Goal: Find contact information: Find contact information

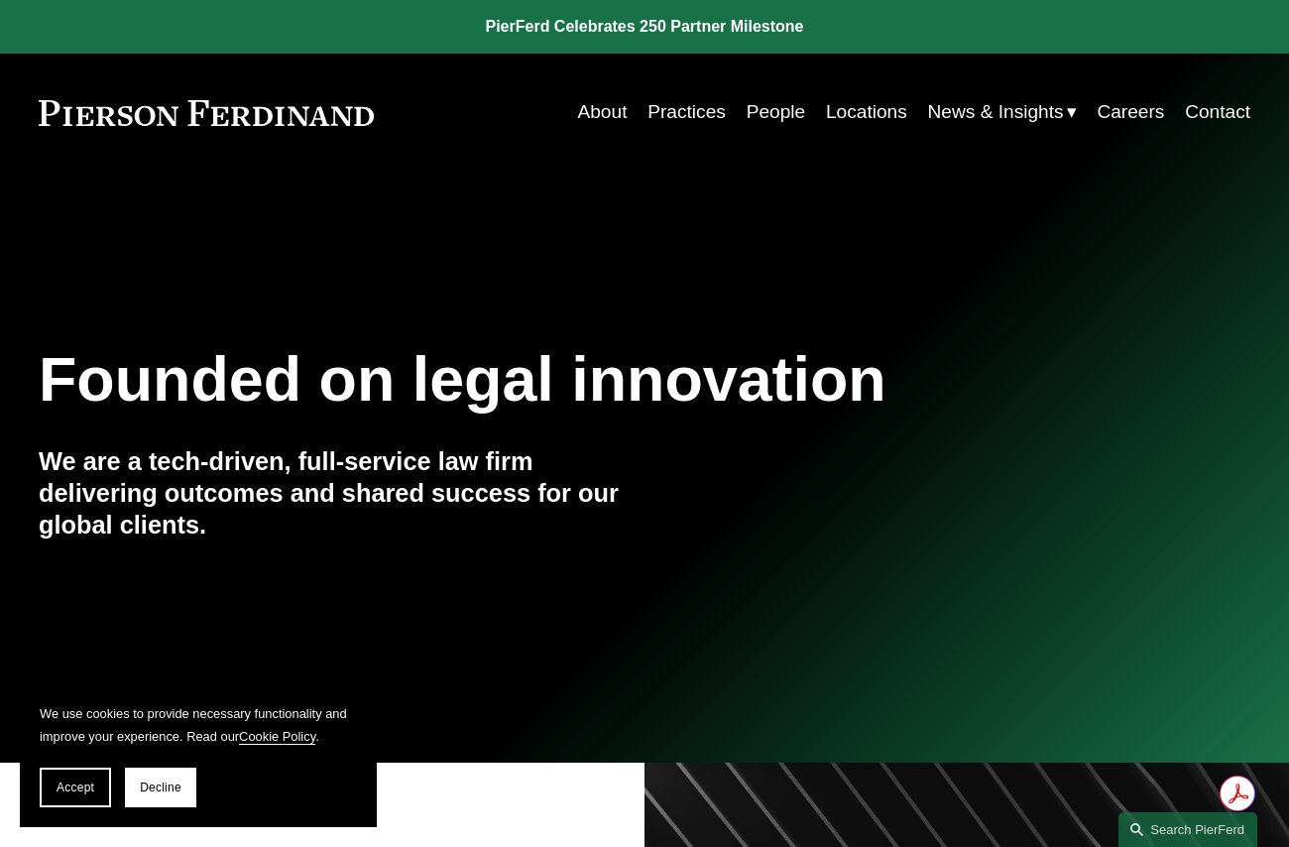
click at [1234, 110] on link "Contact" at bounding box center [1217, 112] width 65 height 38
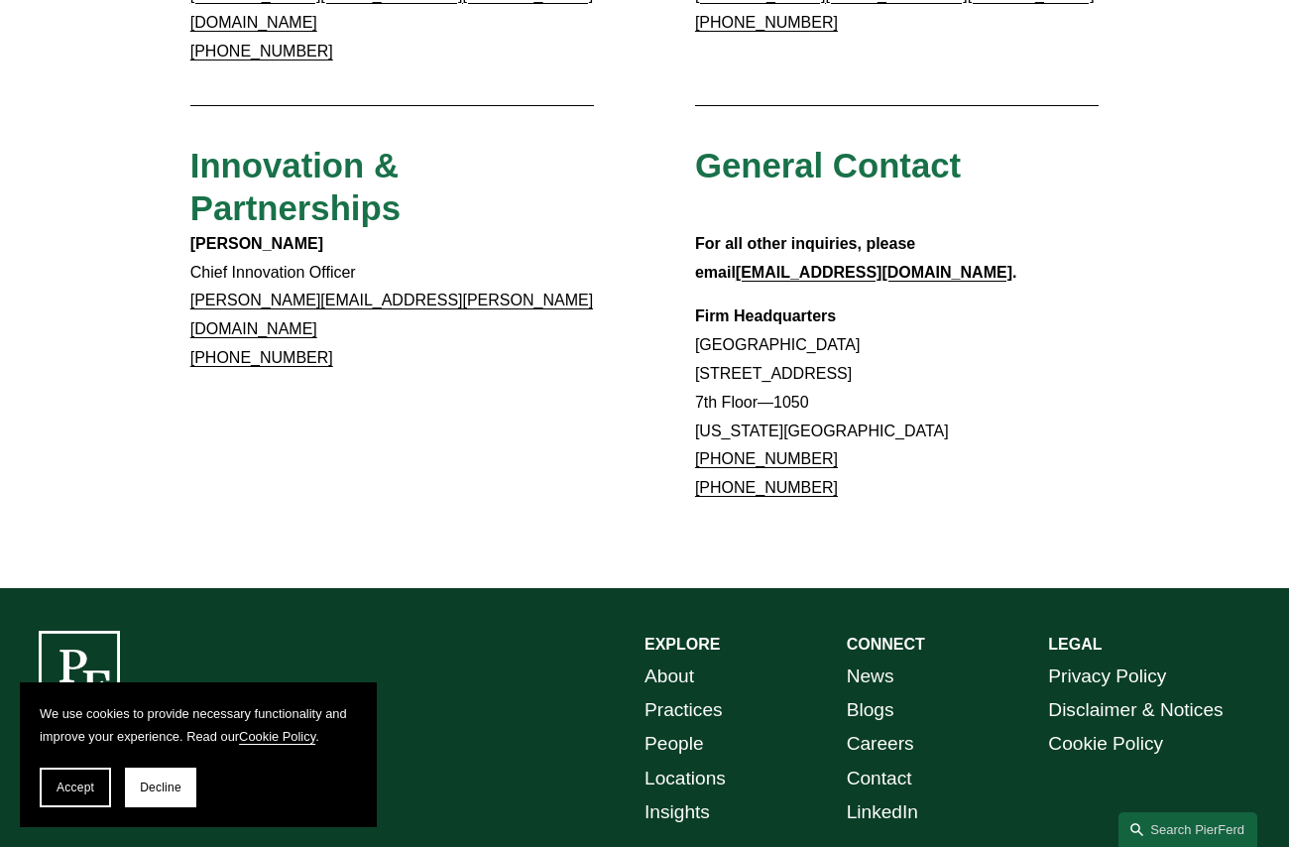
scroll to position [1586, 0]
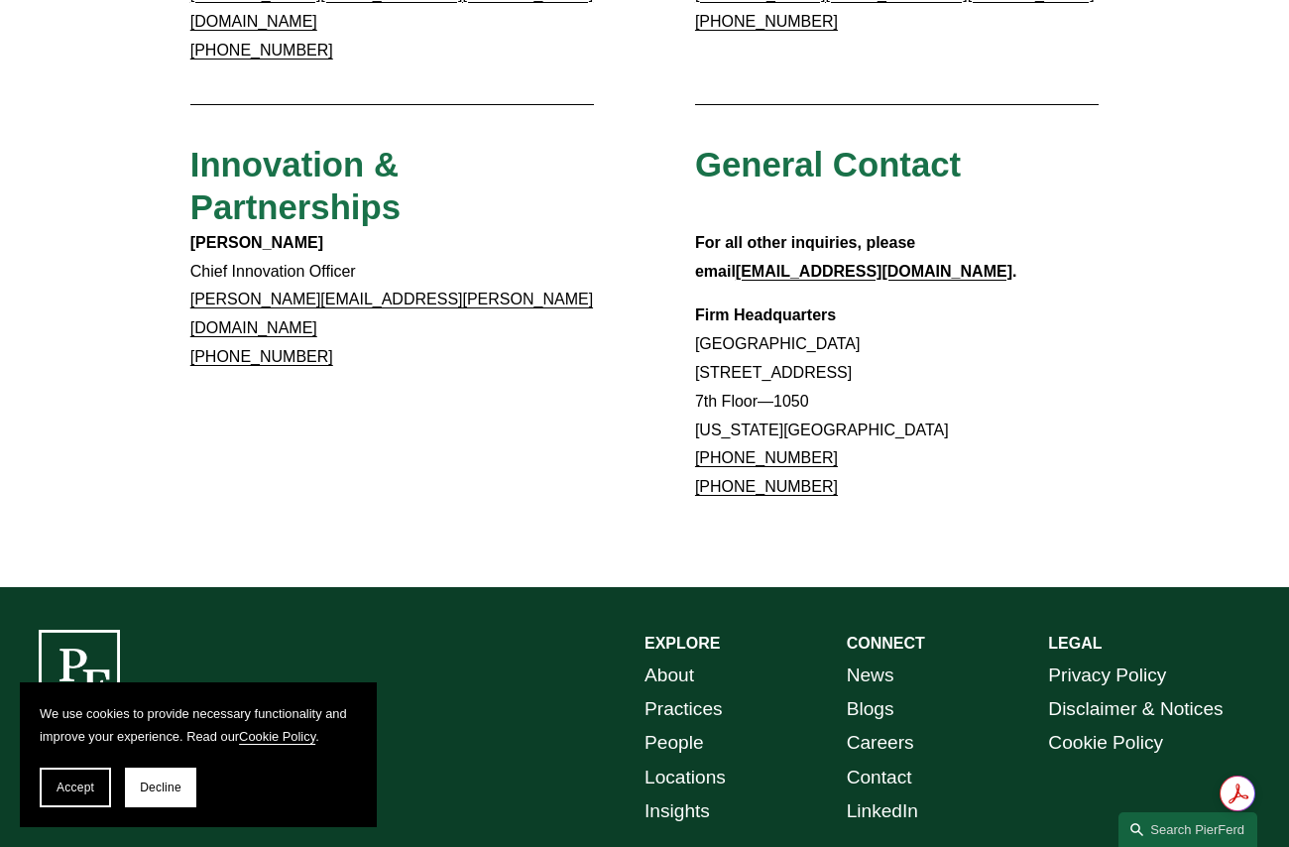
click at [672, 726] on link "People" at bounding box center [673, 743] width 59 height 34
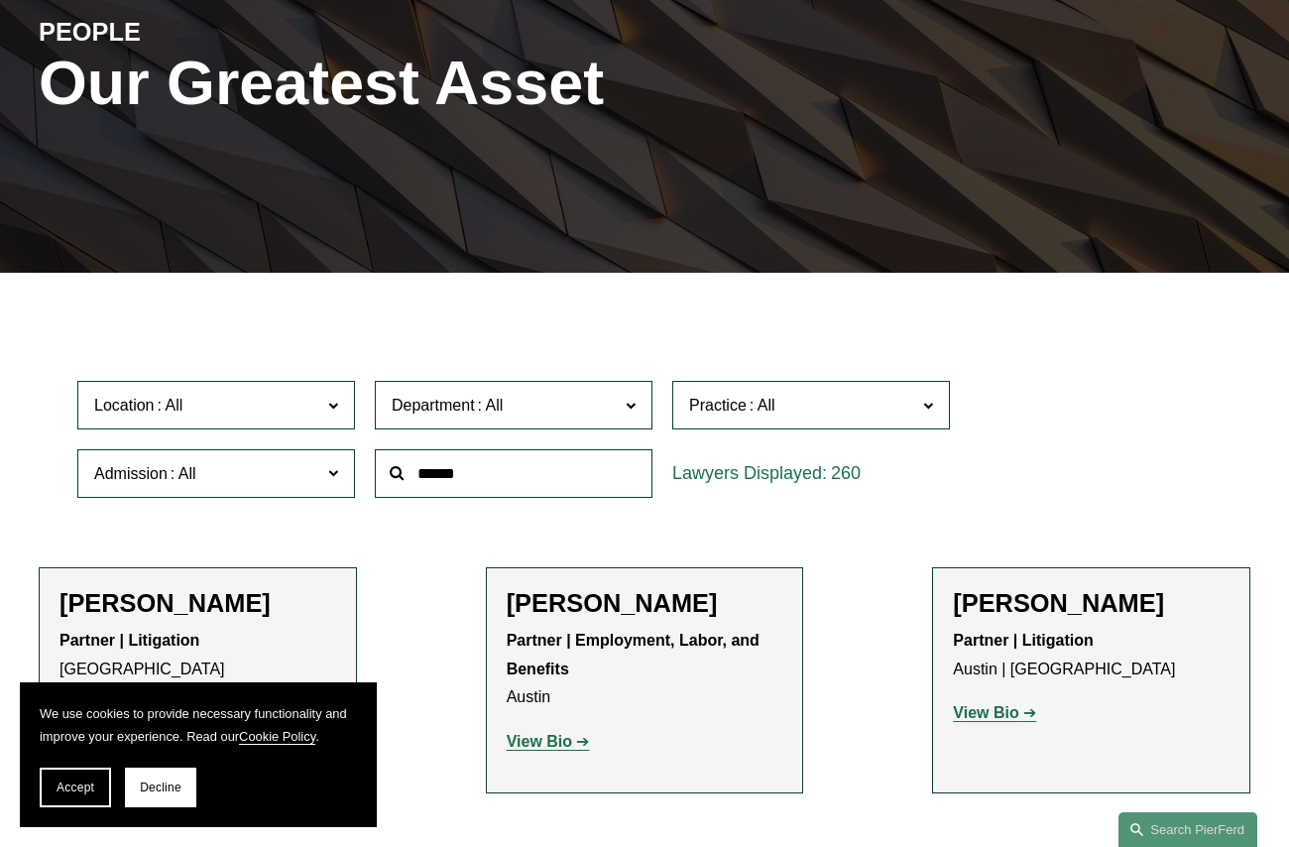
scroll to position [397, 0]
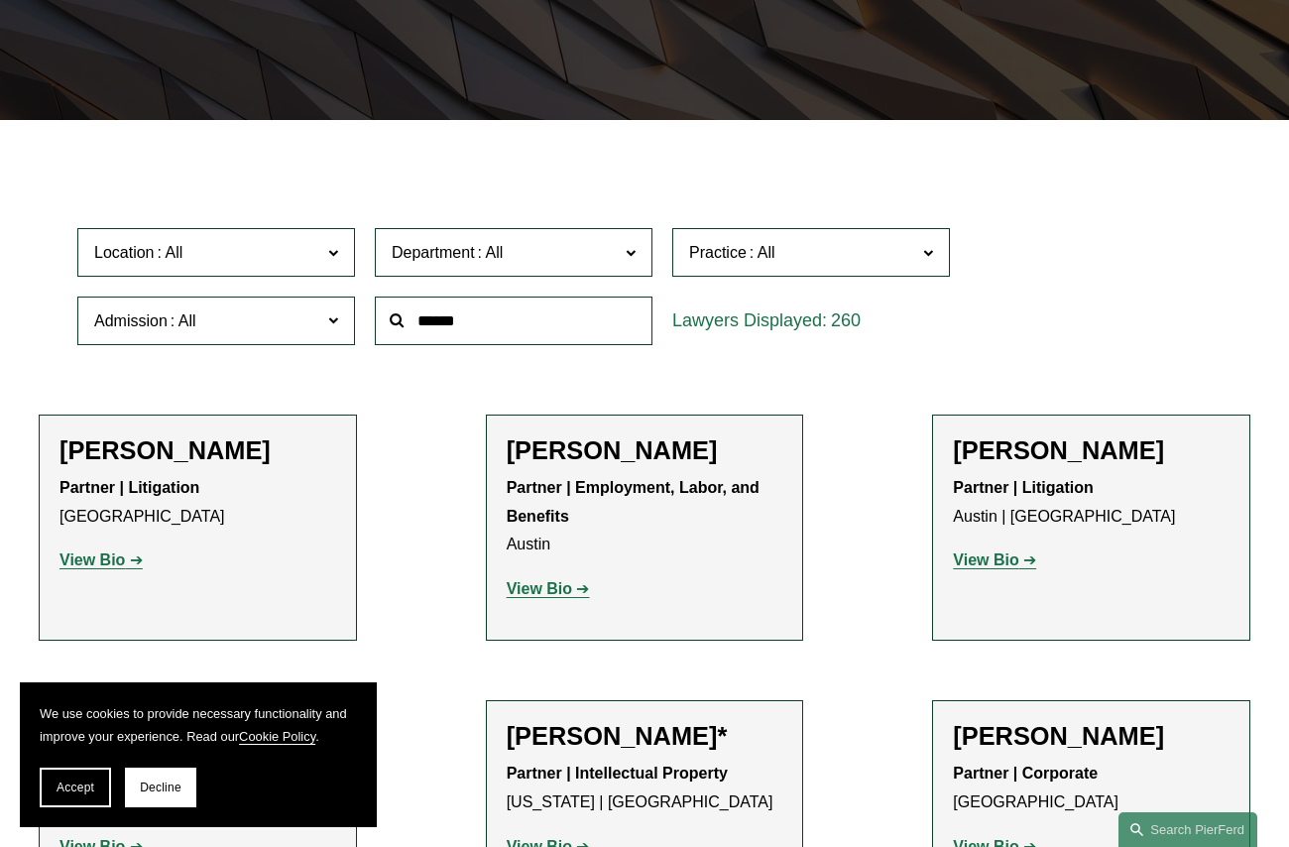
click at [495, 329] on input "text" at bounding box center [514, 320] width 278 height 49
type input "****"
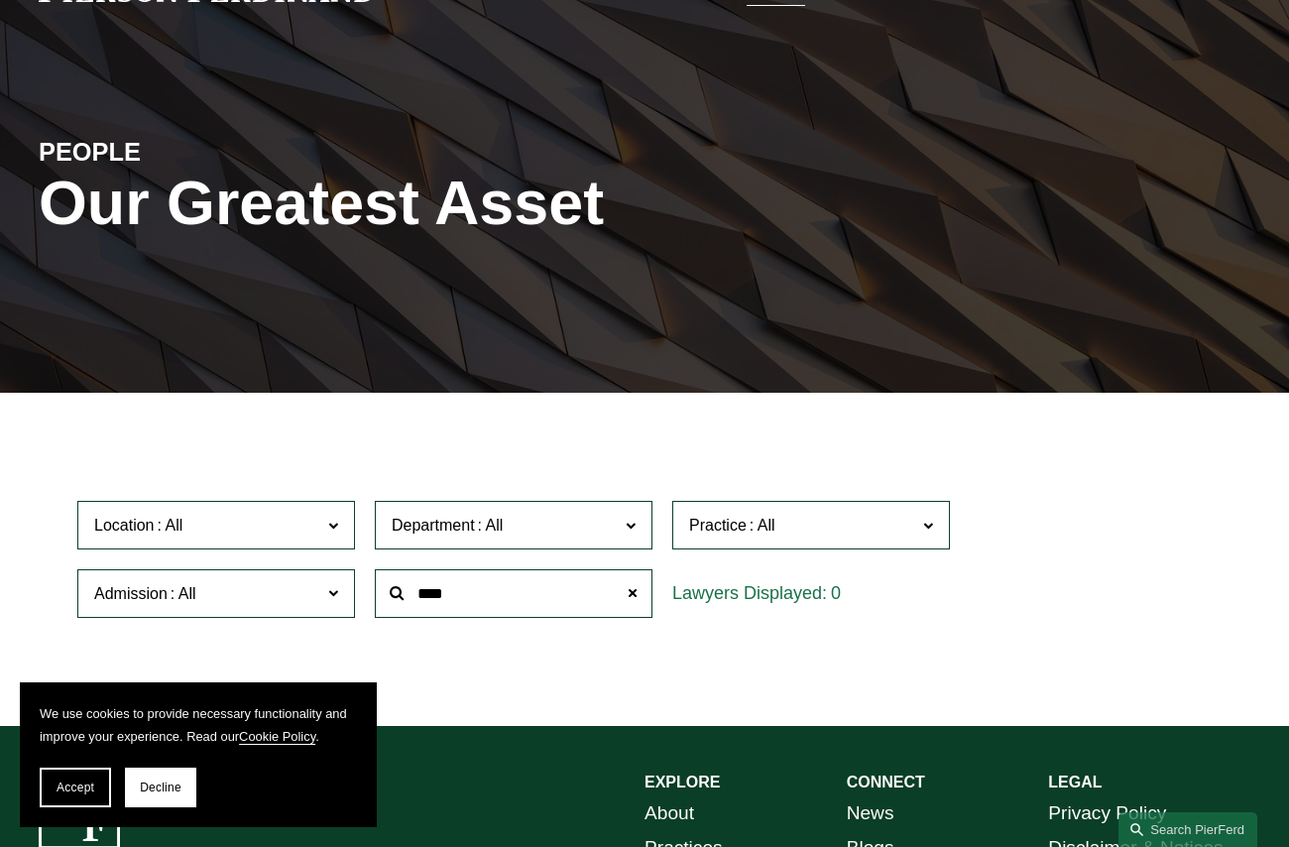
scroll to position [0, 0]
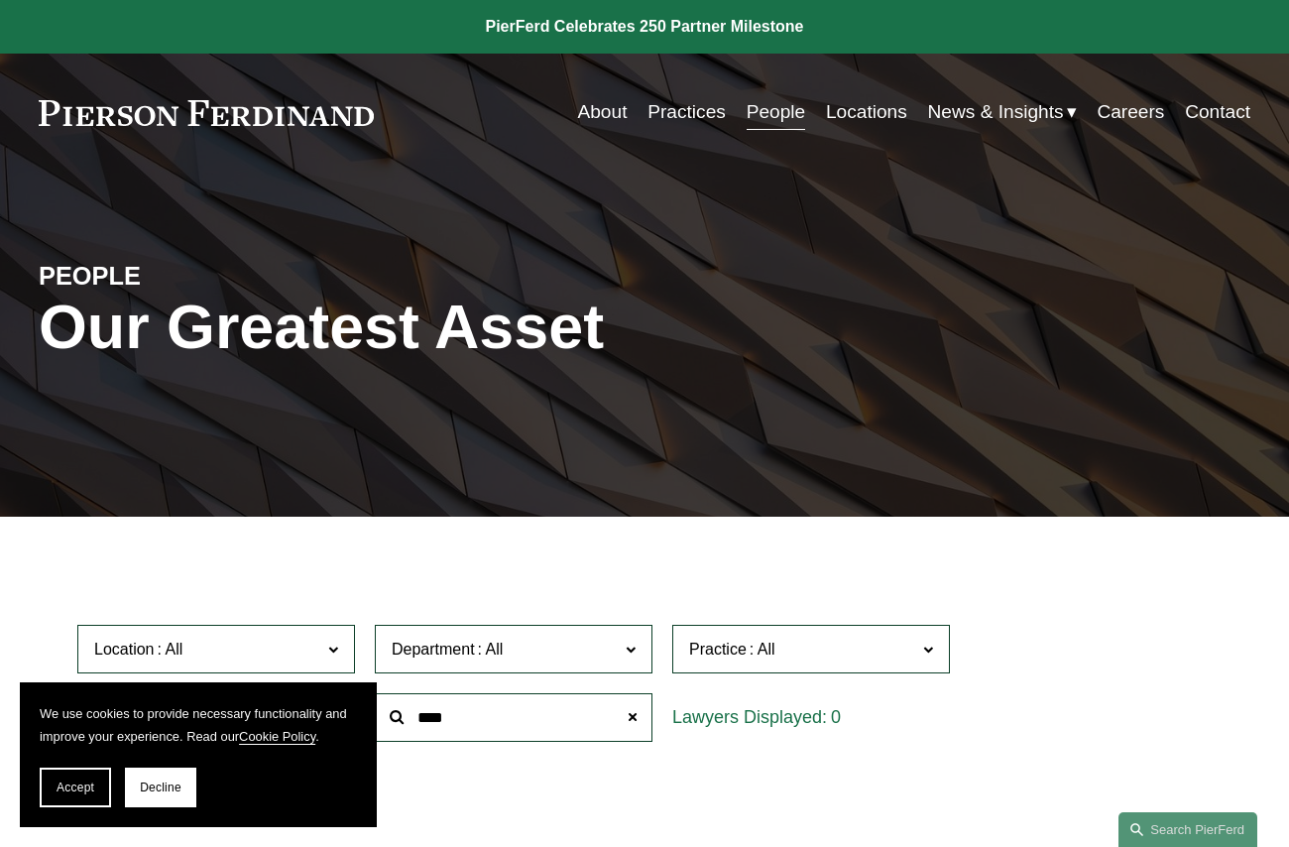
click at [1195, 112] on link "Contact" at bounding box center [1217, 112] width 65 height 38
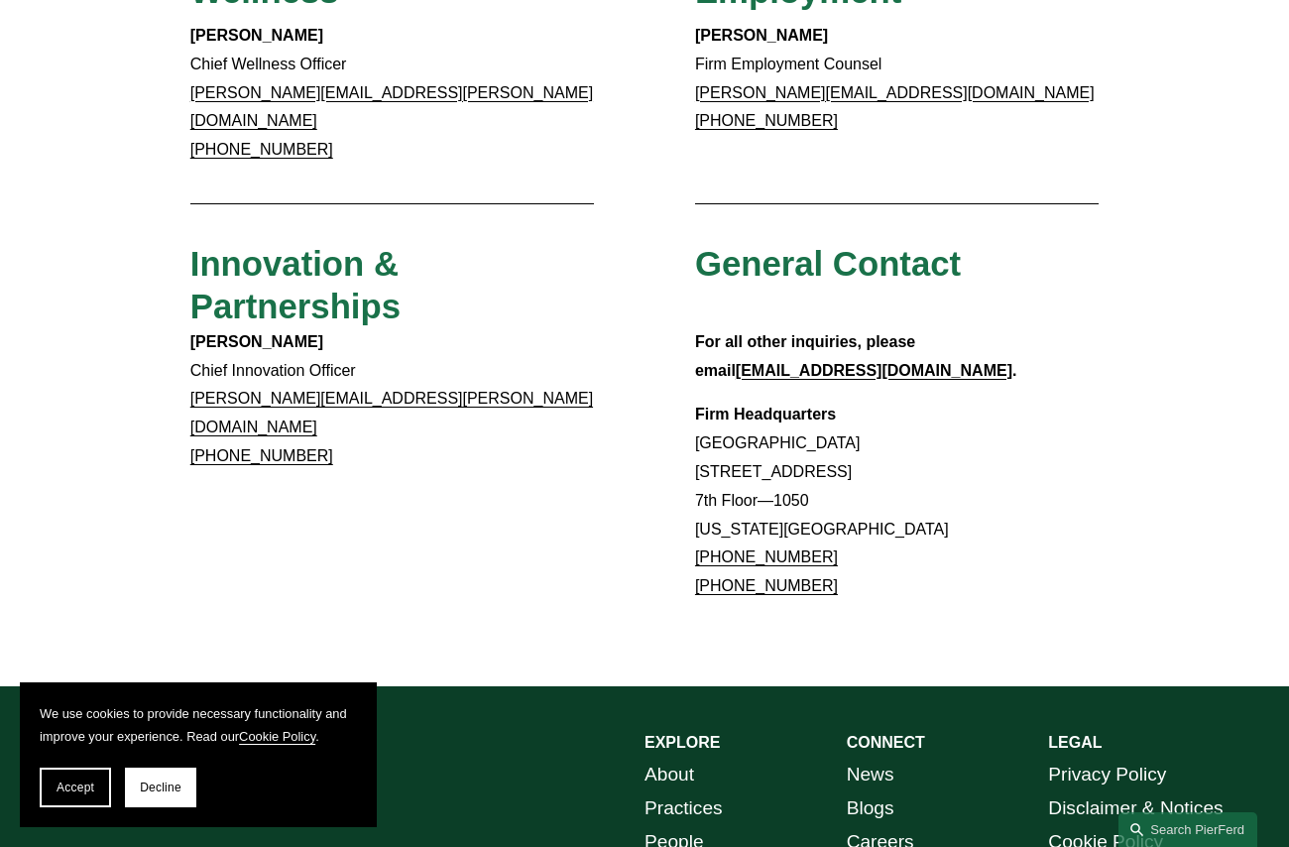
scroll to position [1476, 0]
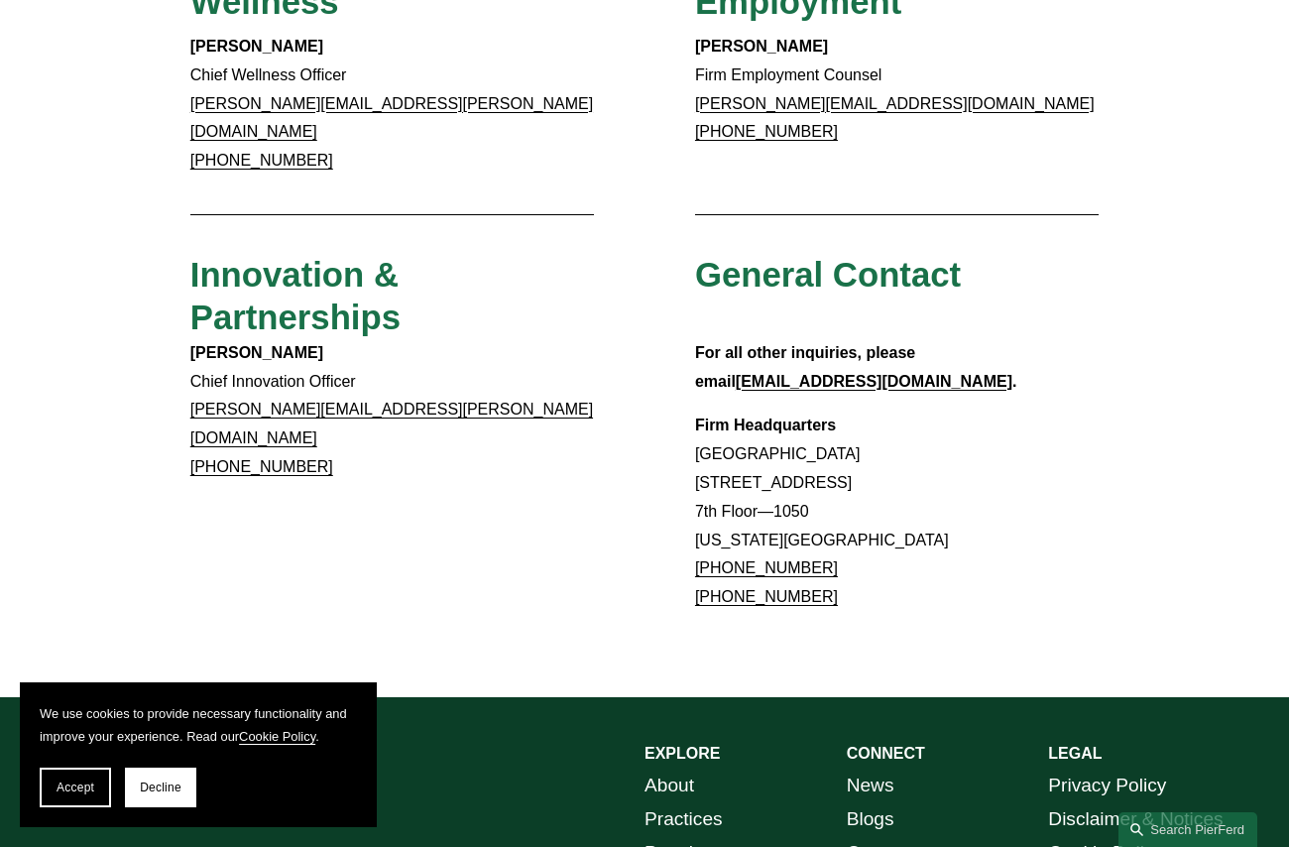
drag, startPoint x: 827, startPoint y: 493, endPoint x: 698, endPoint y: 492, distance: 128.9
click at [698, 492] on p "Firm Headquarters [GEOGRAPHIC_DATA] [STREET_ADDRESS][US_STATE] [PHONE_NUMBER] […" at bounding box center [896, 511] width 403 height 200
copy link "[PHONE_NUMBER]"
